Goal: Task Accomplishment & Management: Use online tool/utility

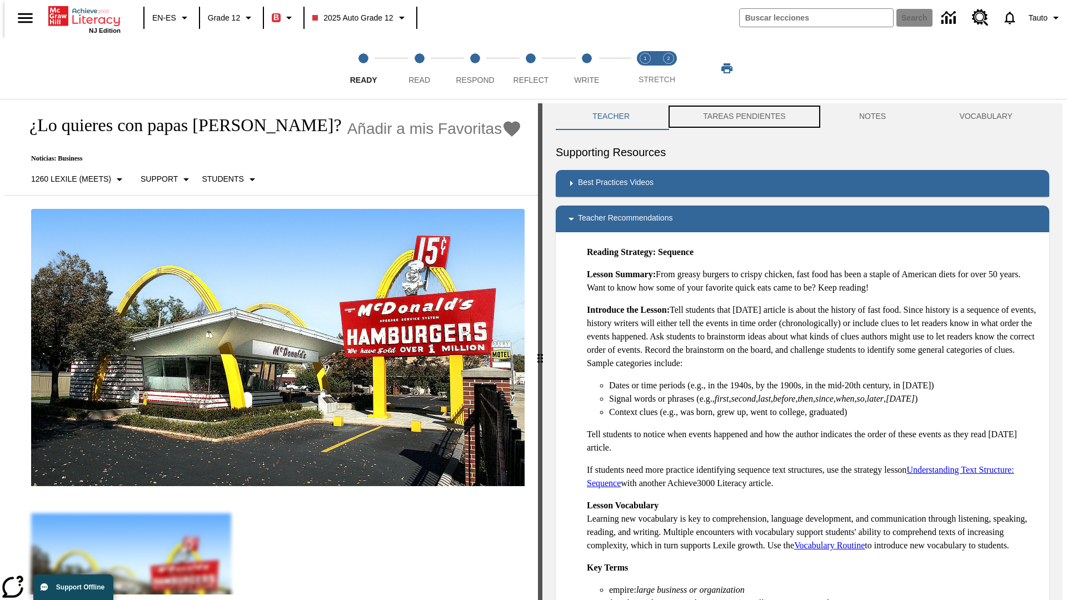
click at [737, 117] on button "TAREAS PENDIENTES" at bounding box center [745, 116] width 156 height 27
click at [743, 117] on button "TAREAS PENDIENTES" at bounding box center [745, 116] width 156 height 27
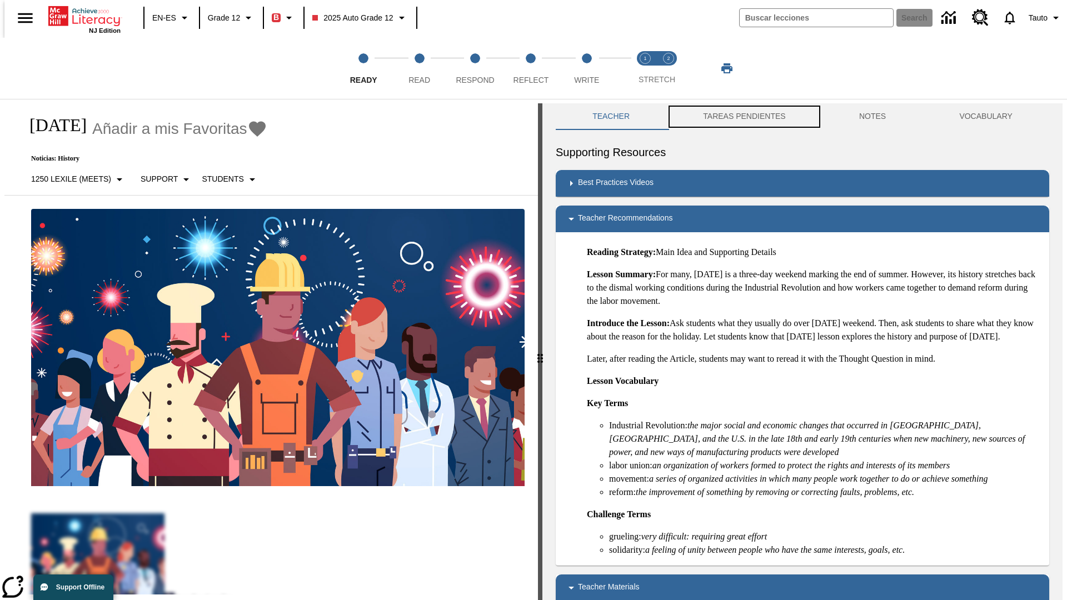
click at [743, 117] on button "TAREAS PENDIENTES" at bounding box center [745, 116] width 156 height 27
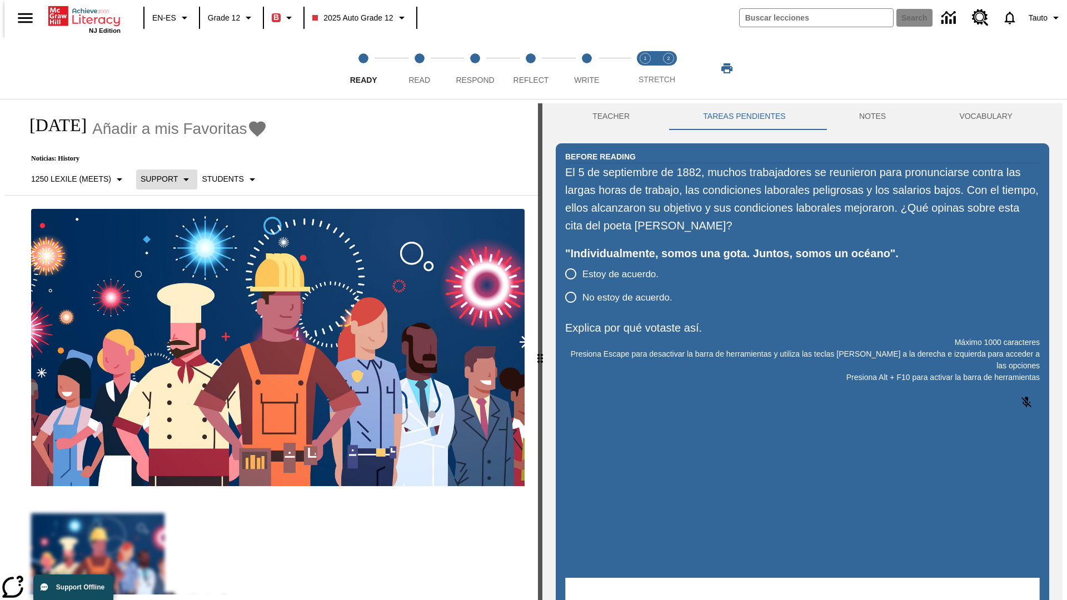
click at [161, 179] on p "Support" at bounding box center [159, 179] width 37 height 12
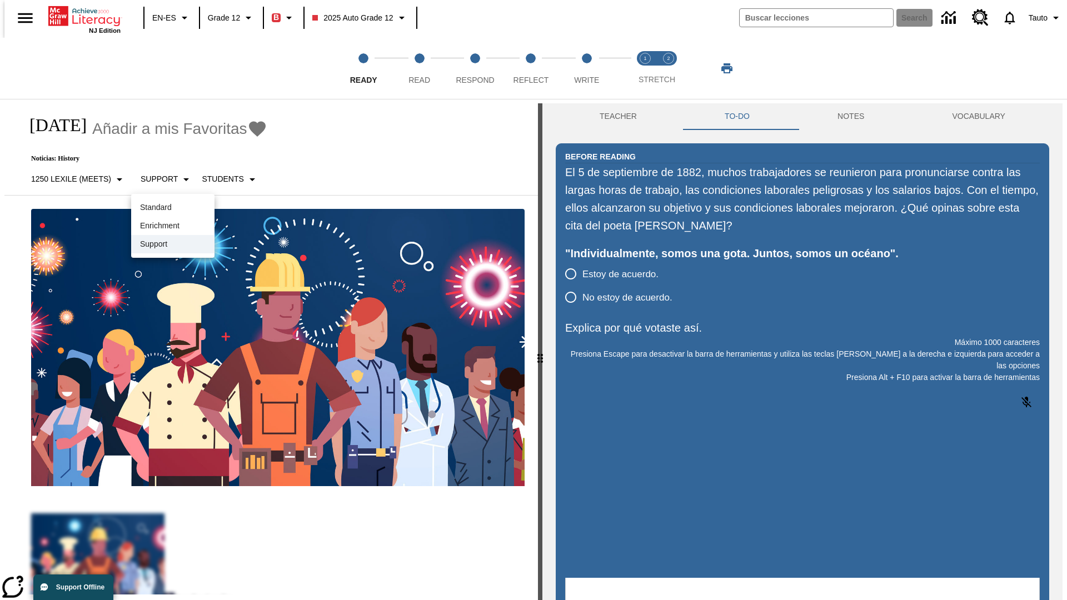
click at [173, 244] on p "Support" at bounding box center [173, 244] width 66 height 12
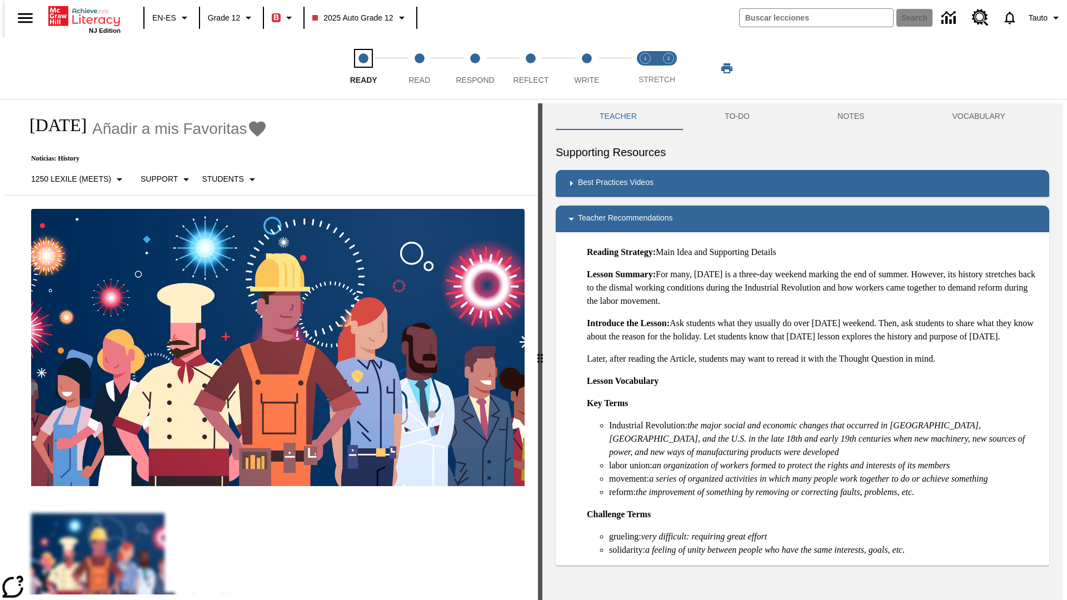
click at [364, 68] on span "Ready" at bounding box center [363, 76] width 27 height 20
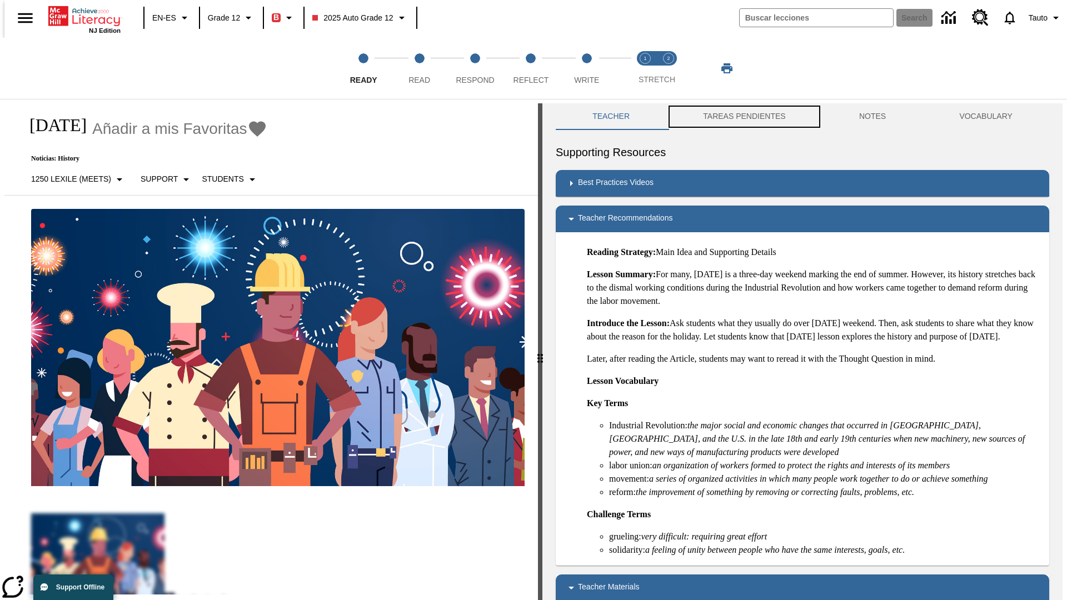
click at [737, 117] on button "TAREAS PENDIENTES" at bounding box center [745, 116] width 156 height 27
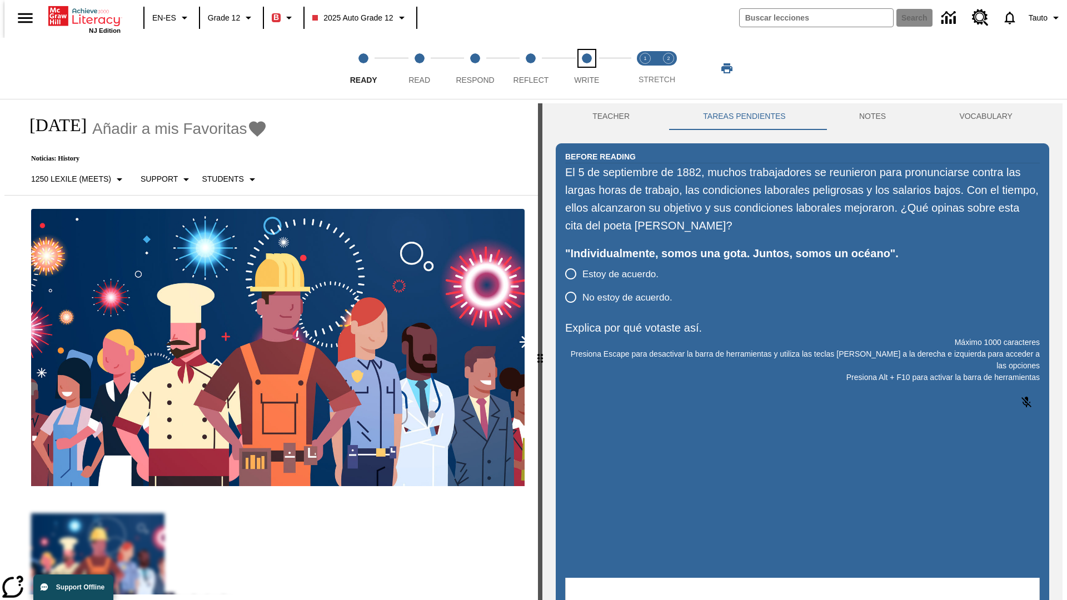
click at [586, 68] on span "Write" at bounding box center [586, 76] width 25 height 20
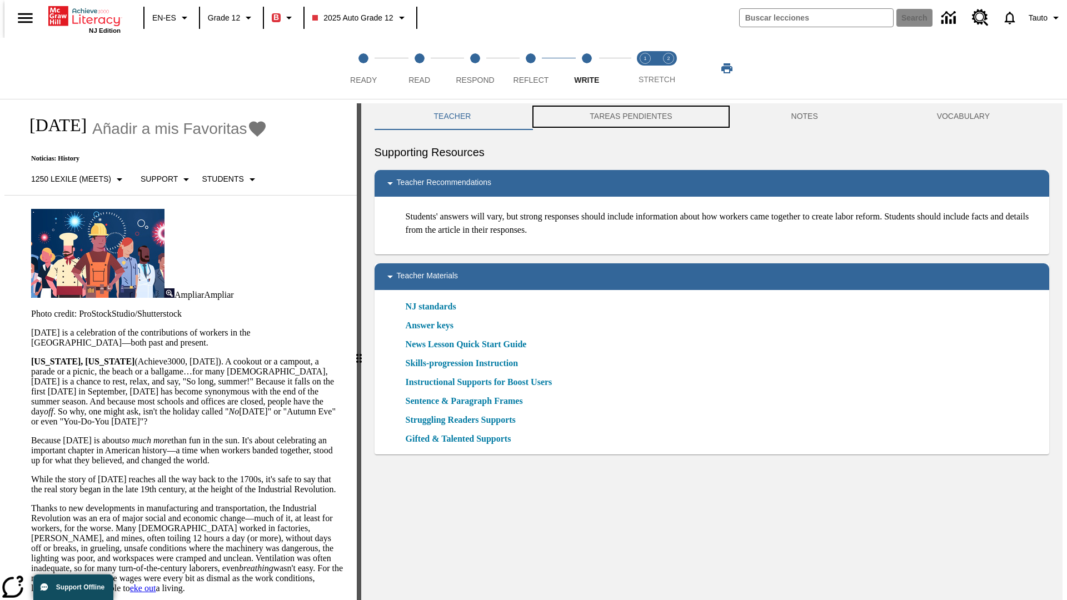
scroll to position [1, 0]
click at [623, 117] on button "TAREAS PENDIENTES" at bounding box center [630, 116] width 201 height 27
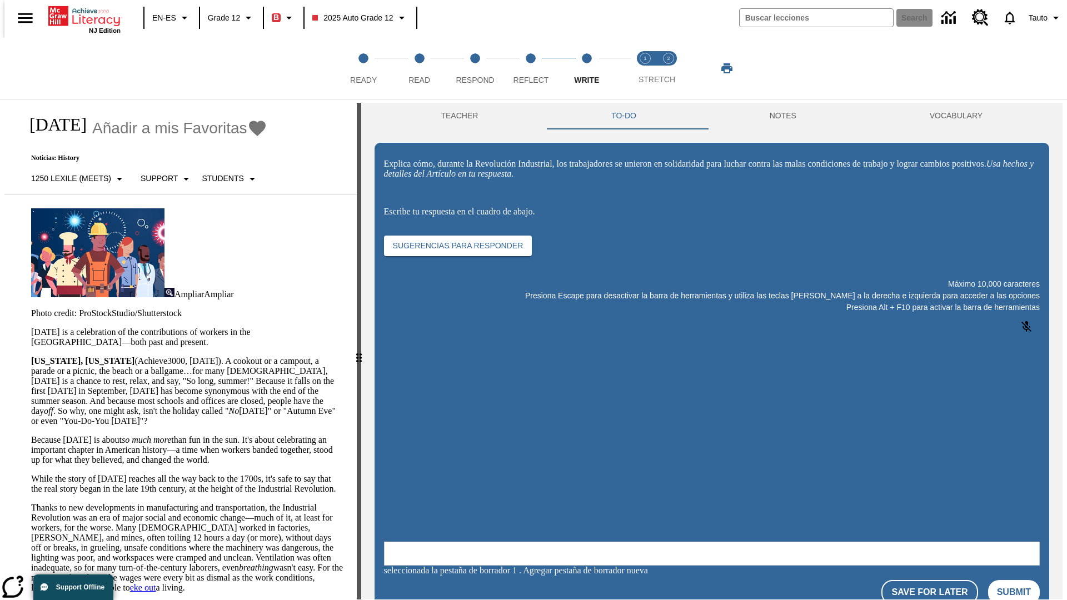
scroll to position [0, 0]
